Goal: Check status: Check status

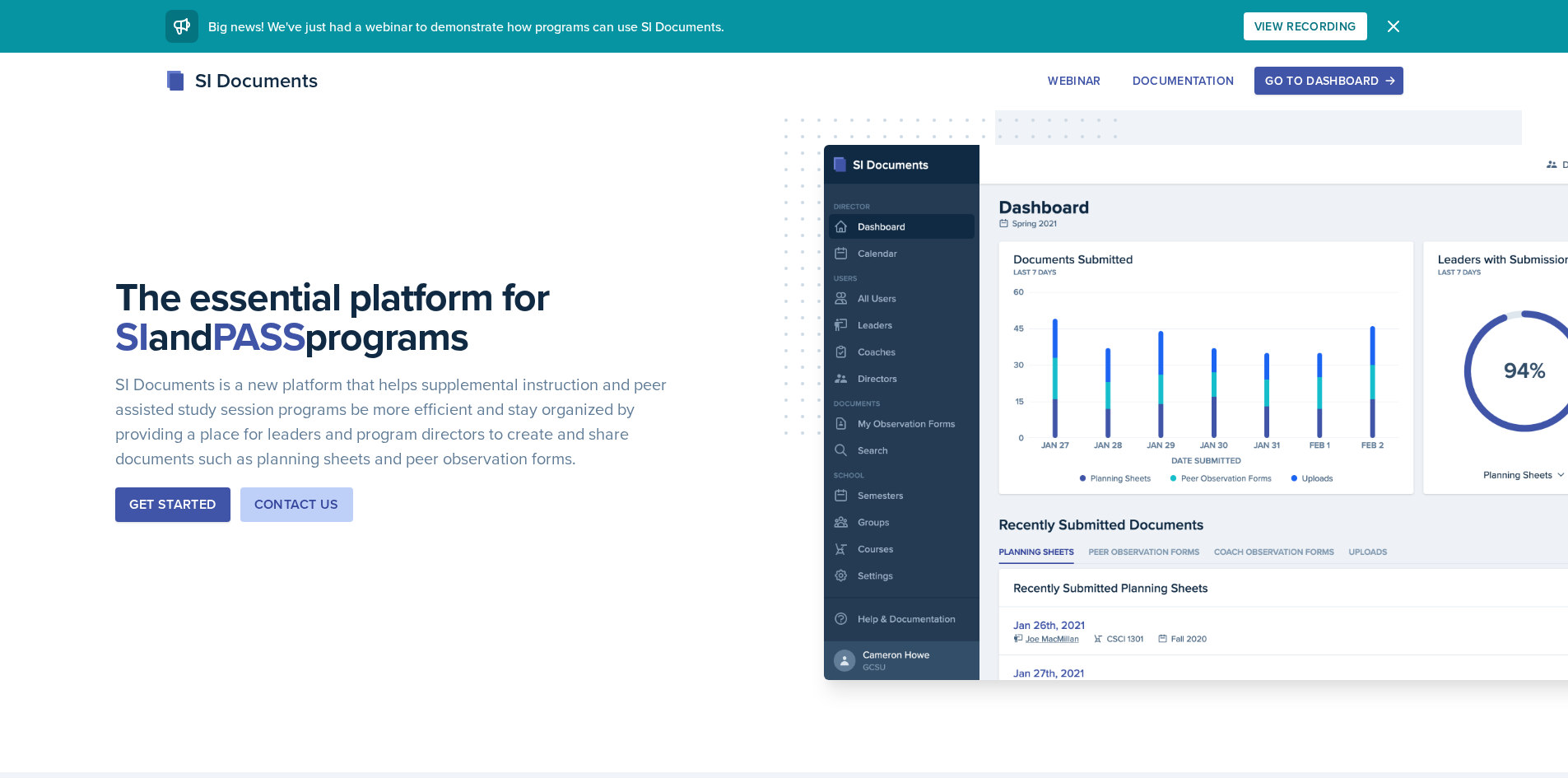
click at [1345, 99] on div "SI Documents Webinar Documentation Go to Dashboard Sign Up Go to Dashboard" at bounding box center [784, 98] width 1568 height 66
click at [1347, 82] on div "Go to Dashboard" at bounding box center [1328, 81] width 127 height 13
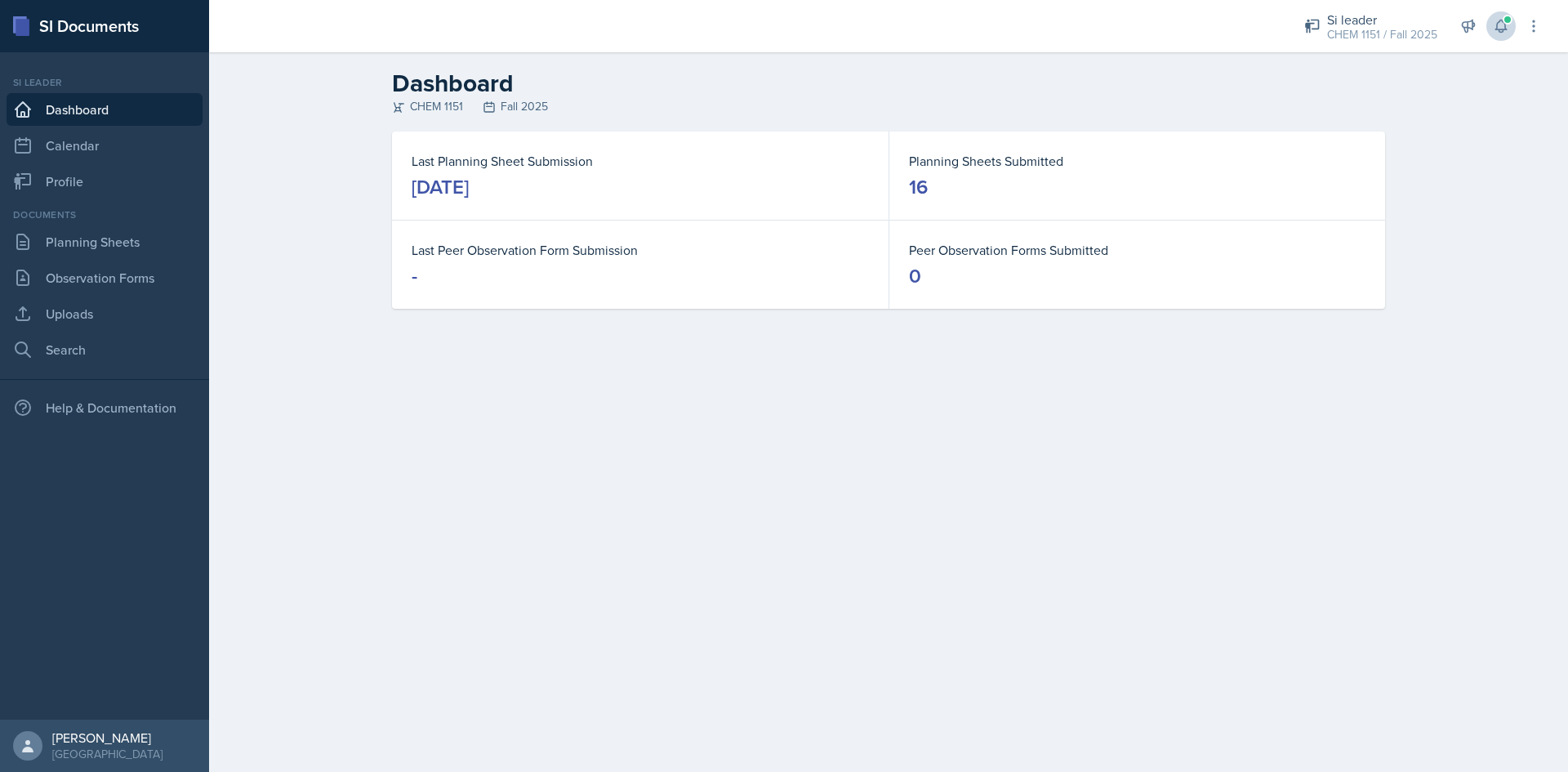
drag, startPoint x: 1504, startPoint y: 49, endPoint x: 1505, endPoint y: 39, distance: 10.0
click at [1504, 50] on div "Si leader CHEM 1151 / Fall 2025 Team lead Mamma SI/LA / Fall 2025 Si leader CHE…" at bounding box center [1412, 26] width 260 height 52
click at [1505, 39] on button at bounding box center [1502, 26] width 29 height 29
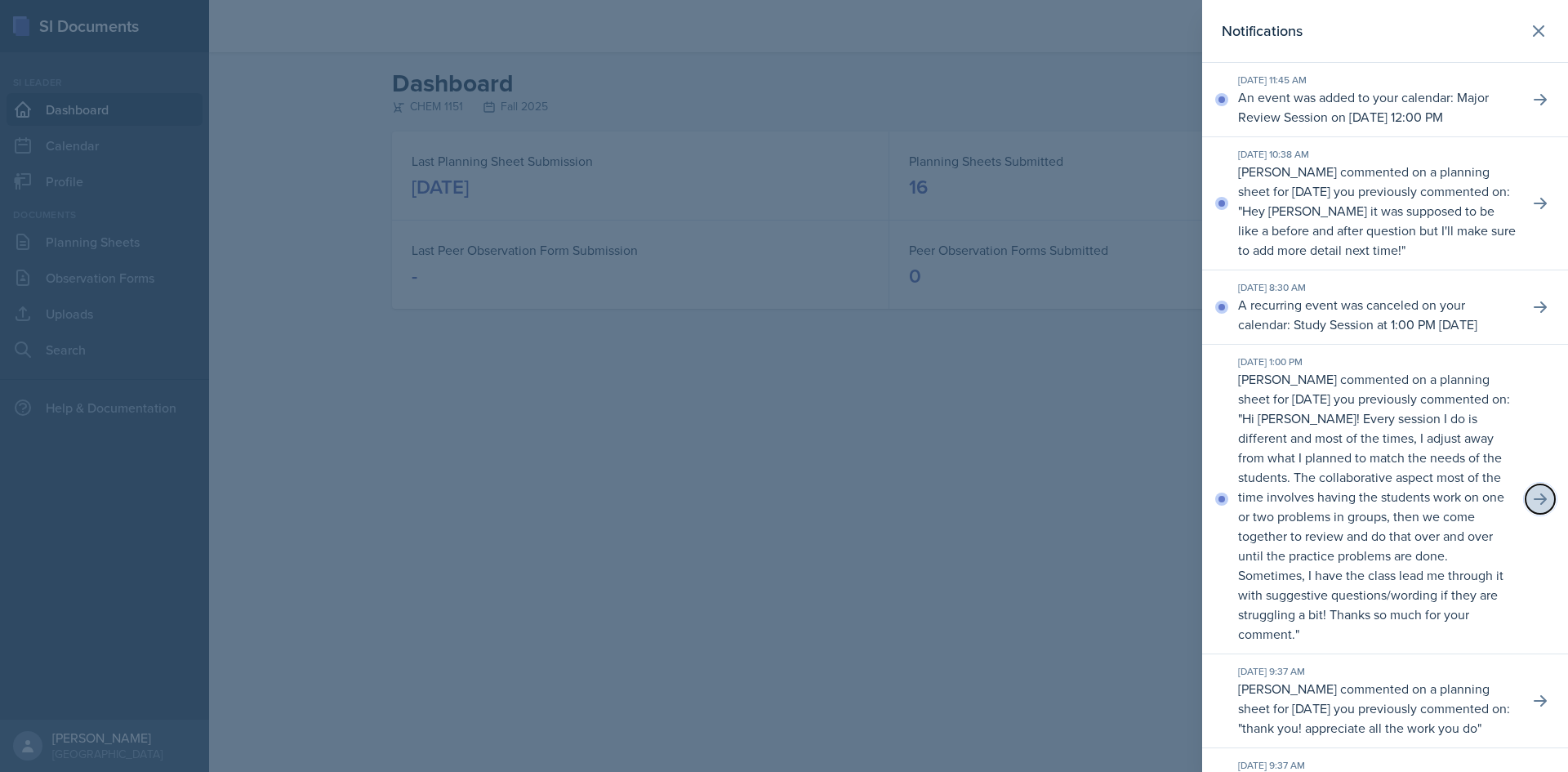
click at [1534, 505] on icon at bounding box center [1540, 499] width 13 height 11
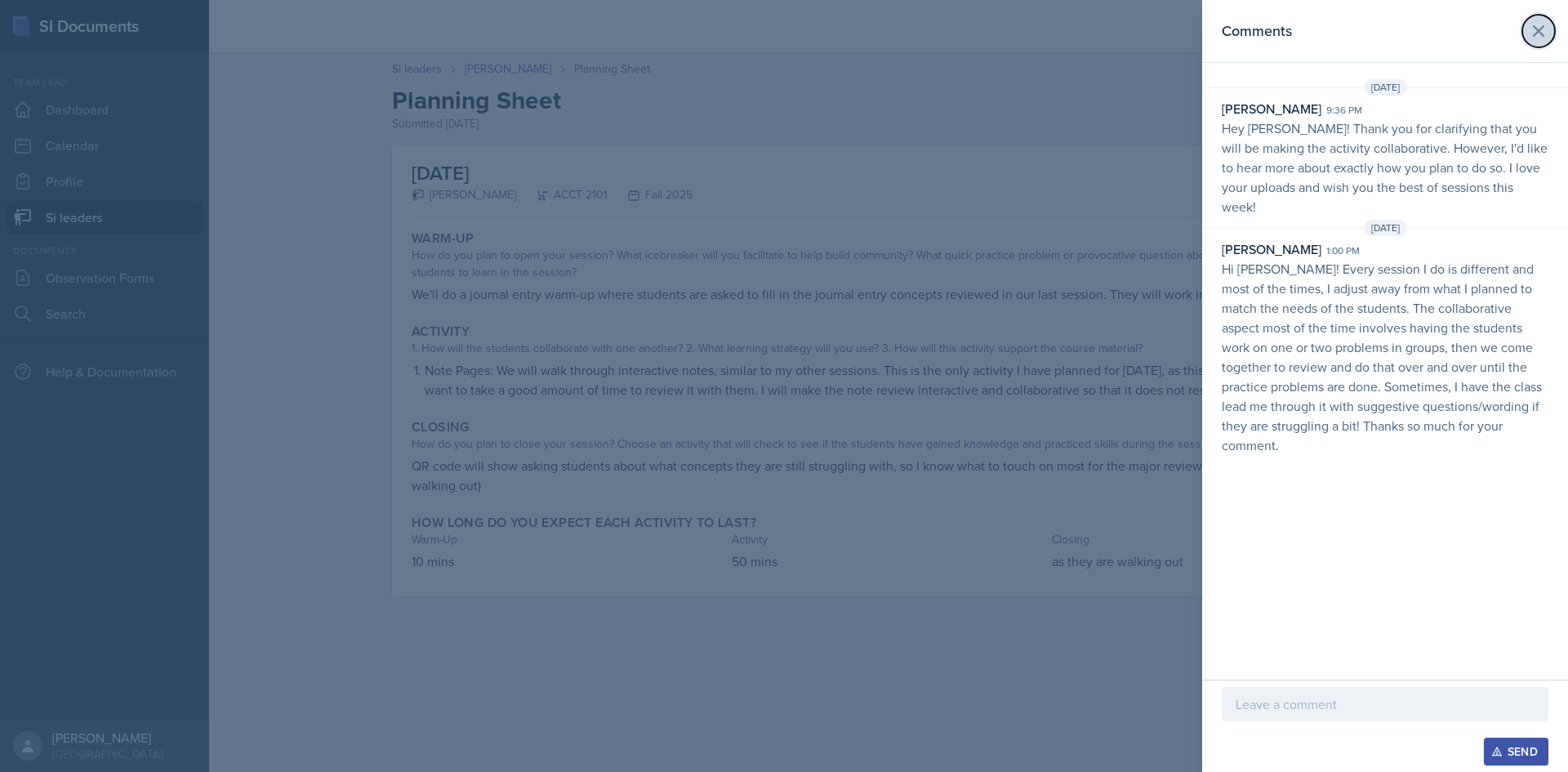
click at [1552, 31] on button at bounding box center [1539, 31] width 33 height 33
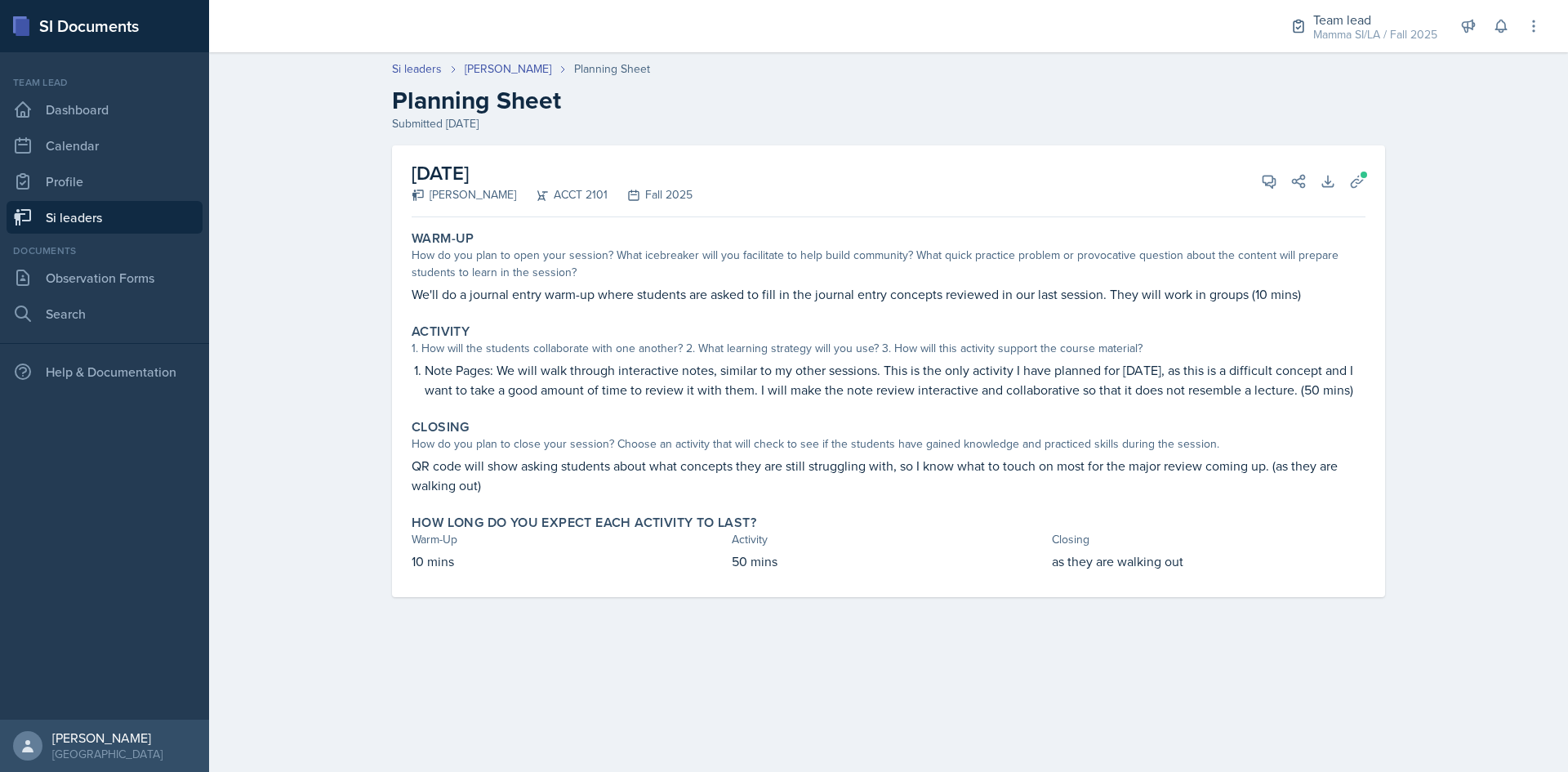
click at [108, 212] on link "Si leaders" at bounding box center [104, 217] width 196 height 33
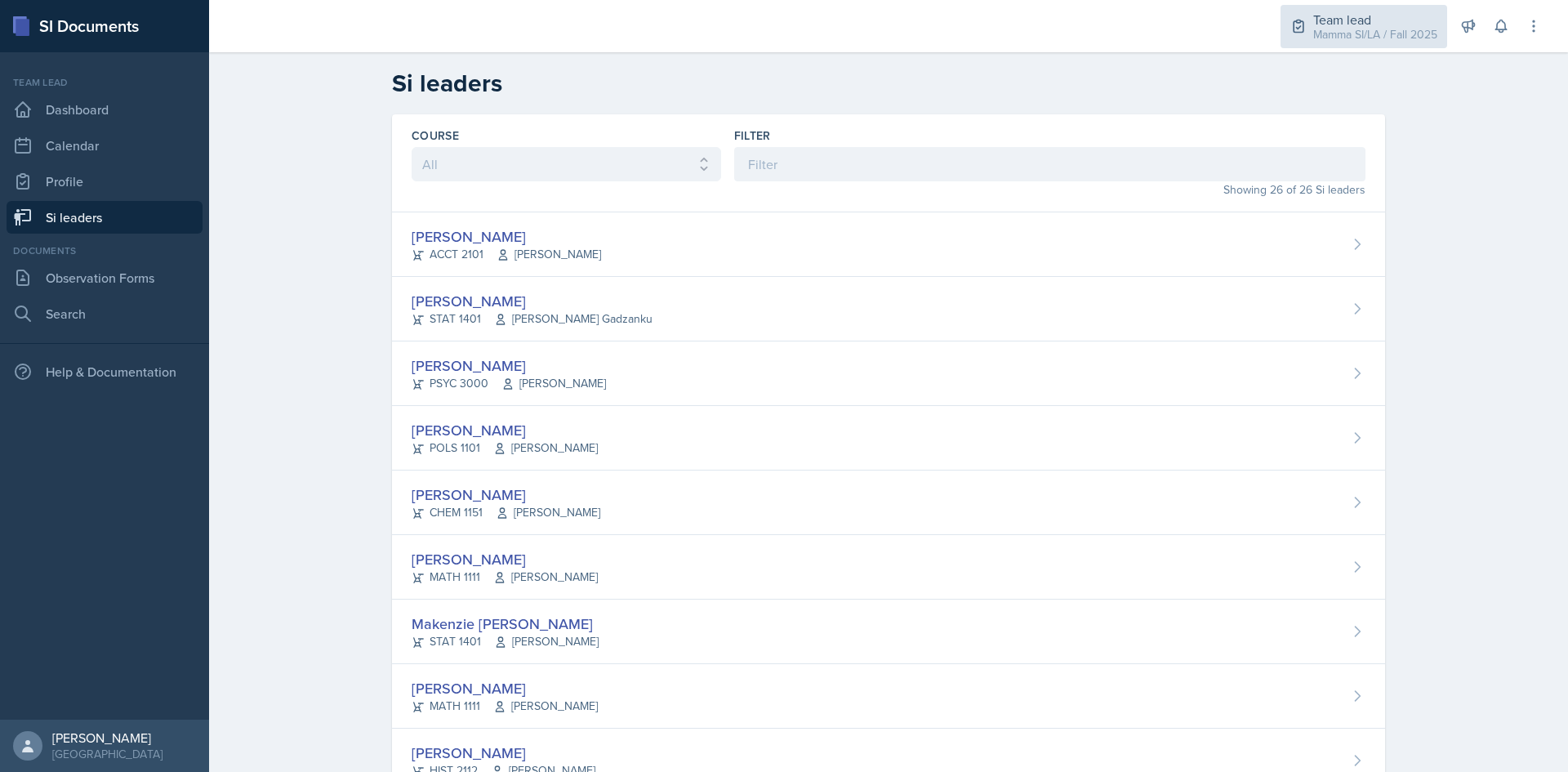
click at [1387, 23] on div "Team lead" at bounding box center [1375, 19] width 124 height 19
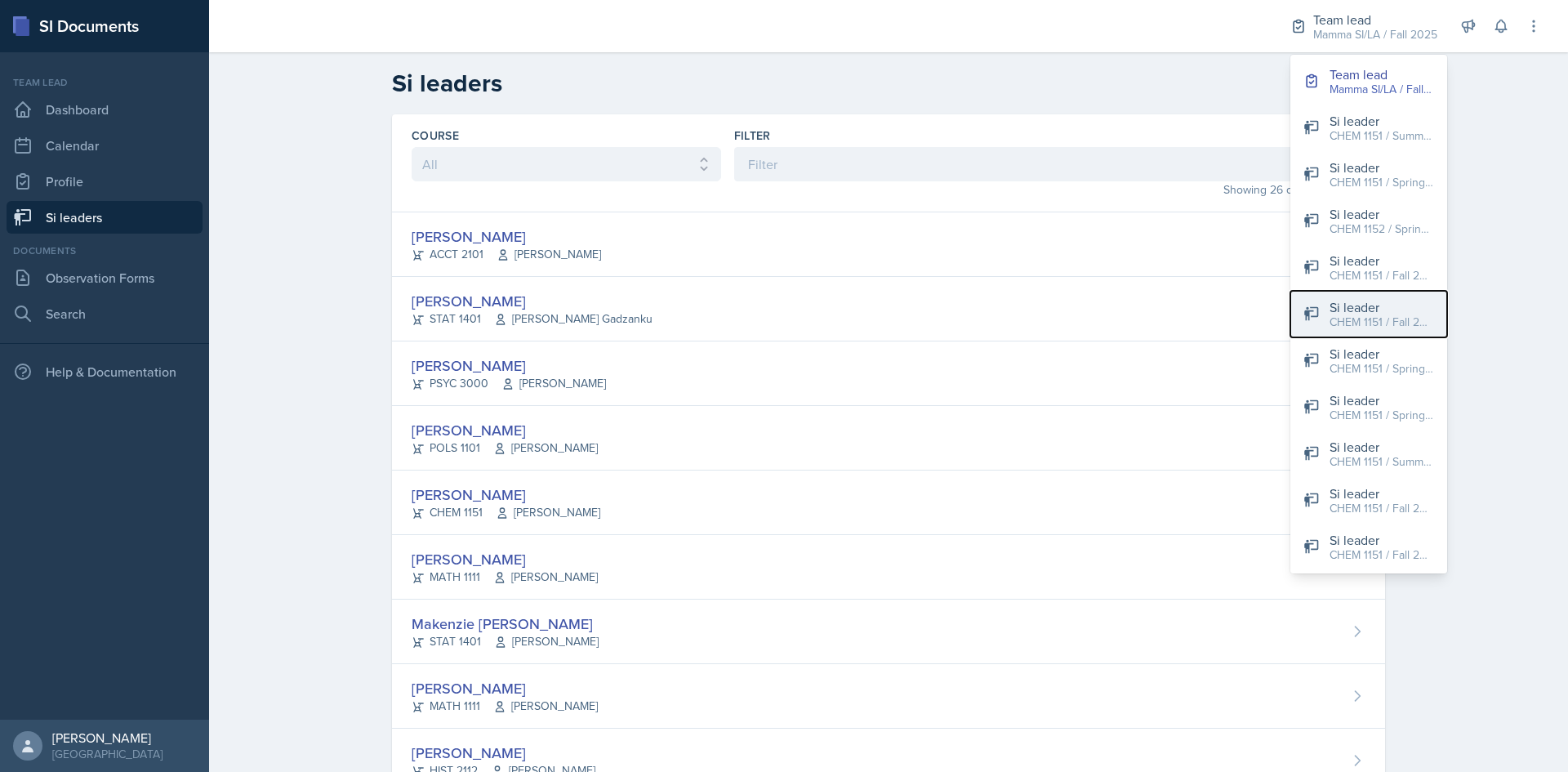
click at [1386, 329] on div "CHEM 1151 / Fall 2025" at bounding box center [1382, 322] width 105 height 17
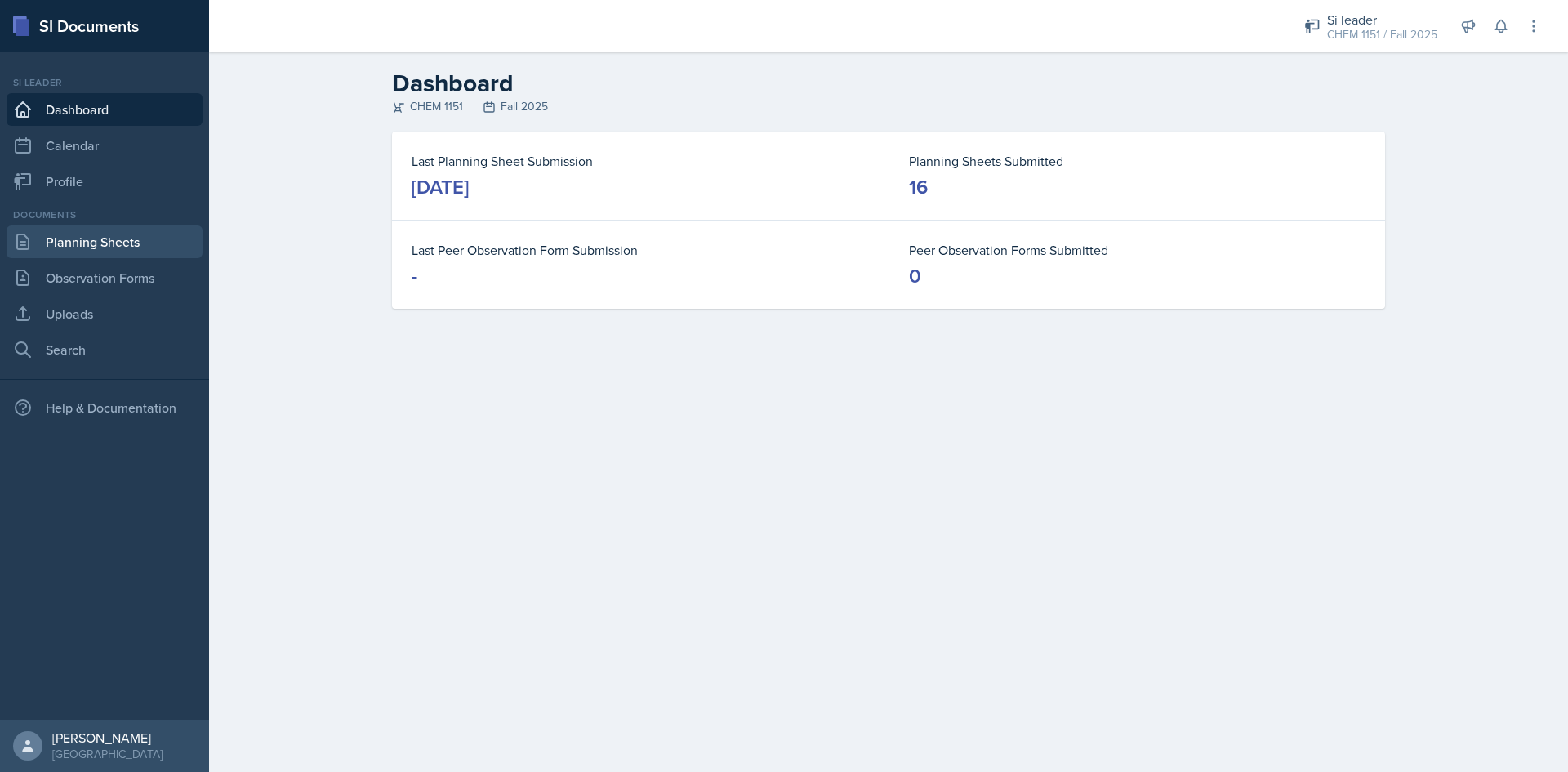
click at [103, 251] on link "Planning Sheets" at bounding box center [104, 242] width 196 height 33
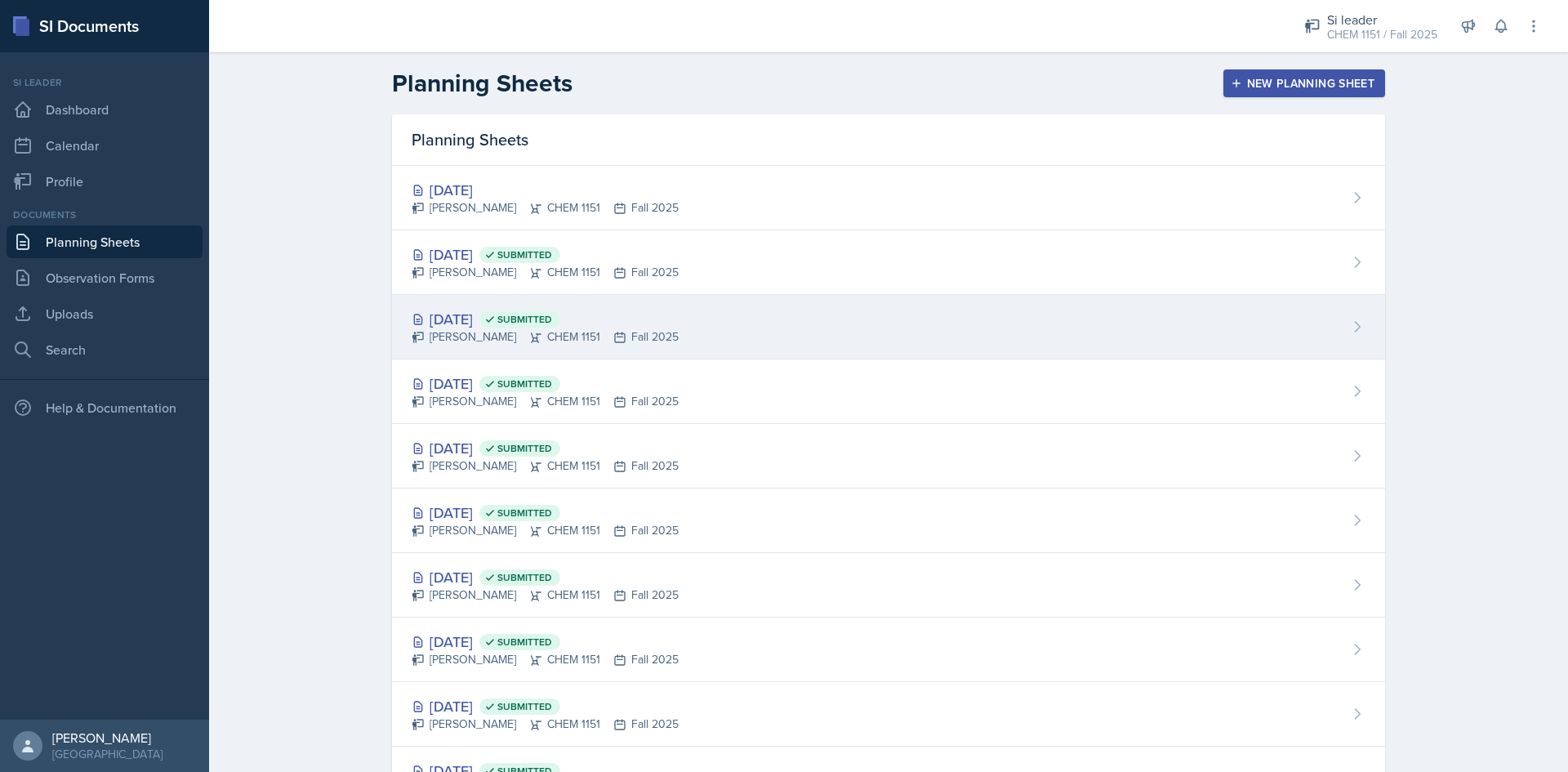
click at [727, 326] on div "[DATE] Submitted [PERSON_NAME] CHEM 1151 Fall 2025" at bounding box center [888, 328] width 993 height 64
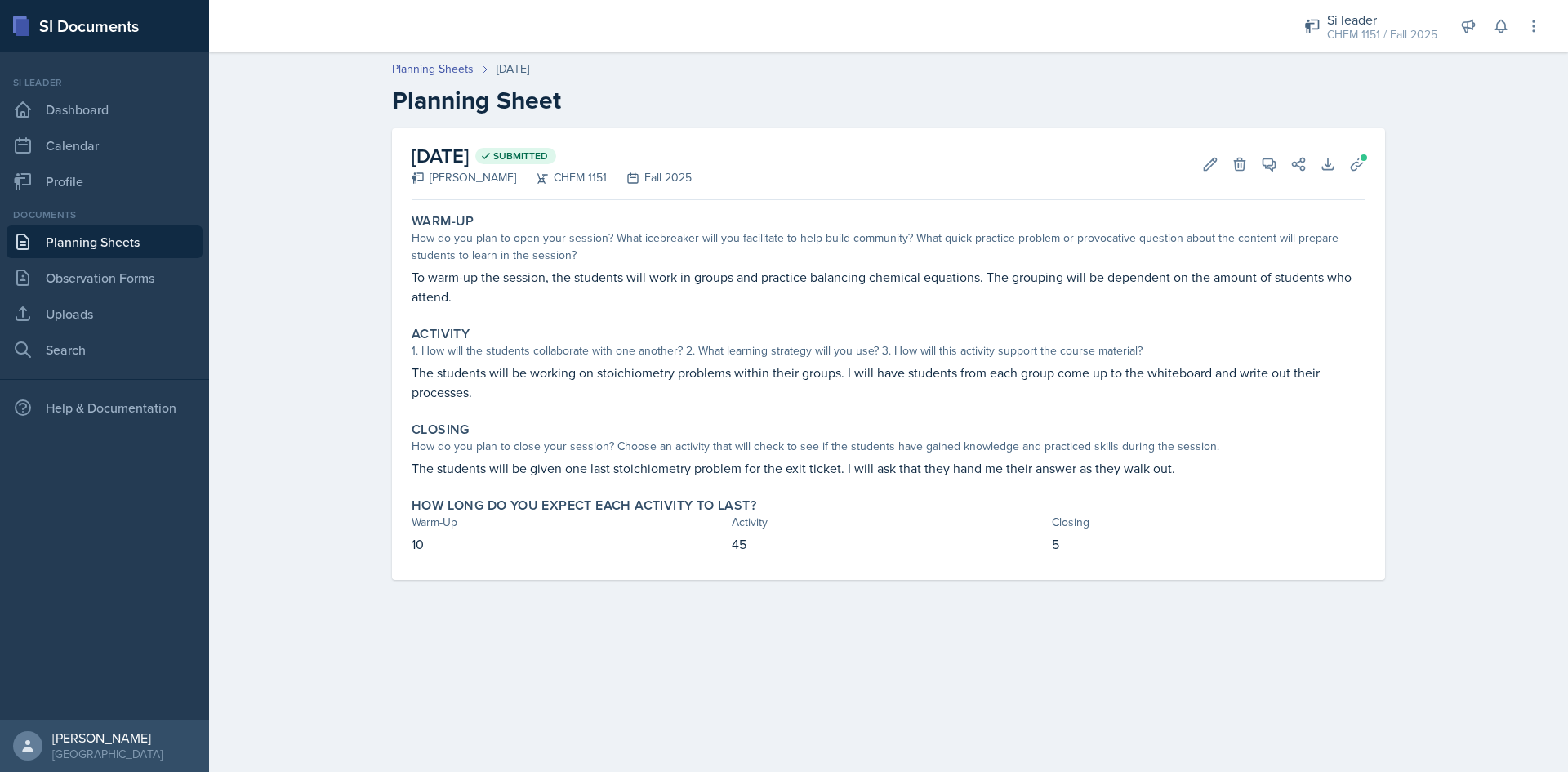
click at [1373, 165] on div "[DATE] Submitted [PERSON_NAME] CHEM 1151 Fall 2025 Edit Delete View Comments Co…" at bounding box center [888, 353] width 993 height 452
click at [1366, 165] on button "Uploads" at bounding box center [1357, 165] width 29 height 29
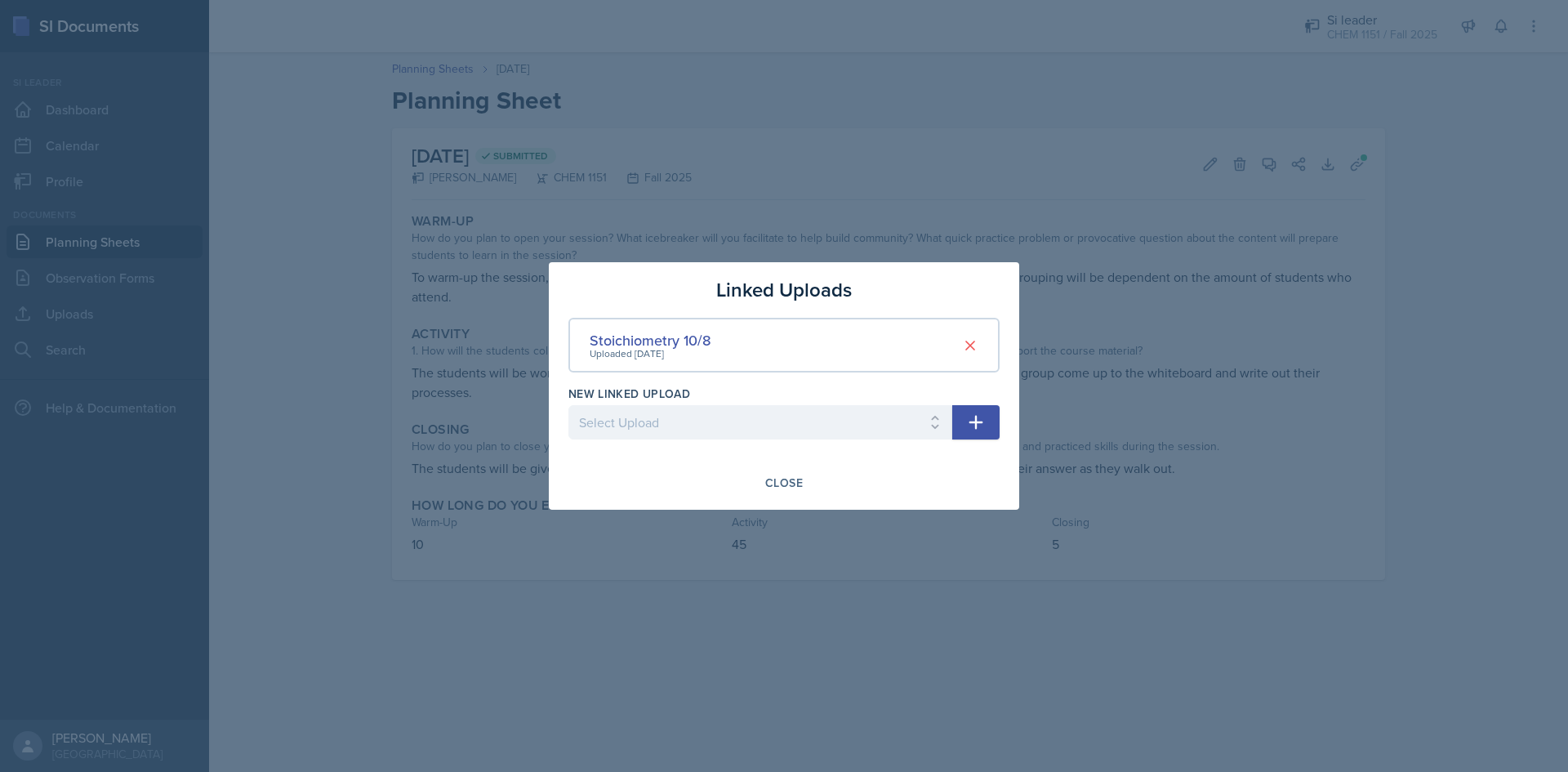
click at [608, 149] on div at bounding box center [784, 386] width 1568 height 772
